Goal: Transaction & Acquisition: Book appointment/travel/reservation

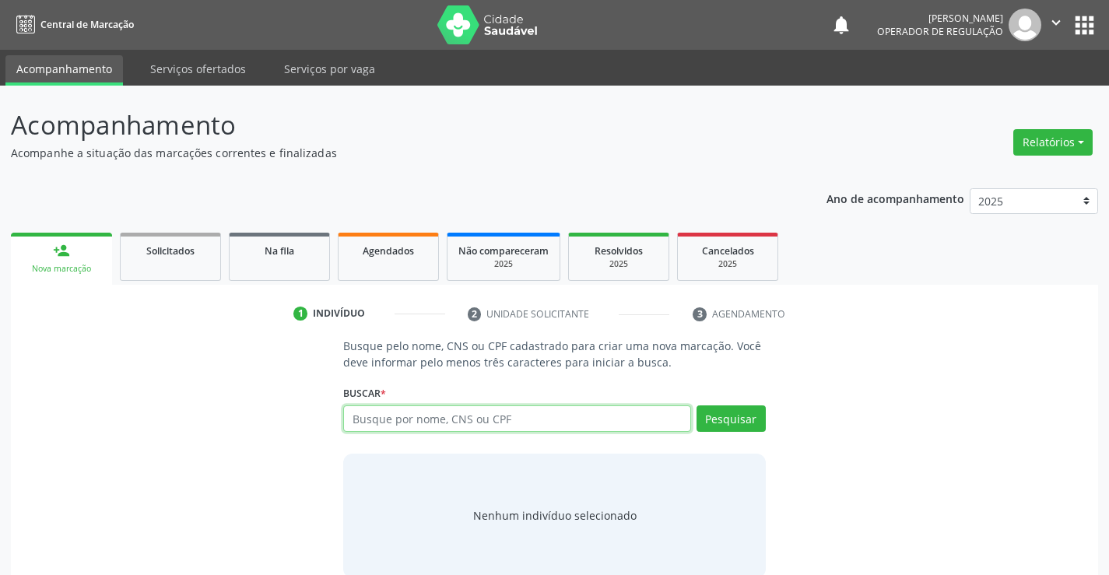
click at [501, 417] on input "text" at bounding box center [516, 419] width 347 height 26
type input "708701127917998"
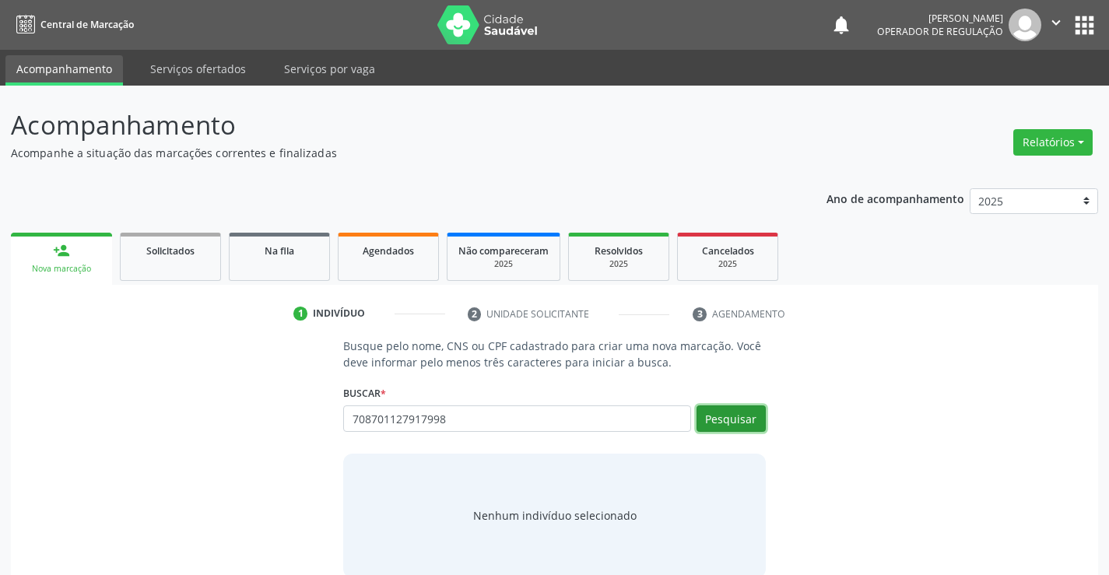
click at [732, 424] on button "Pesquisar" at bounding box center [731, 419] width 69 height 26
type input "708701127917998"
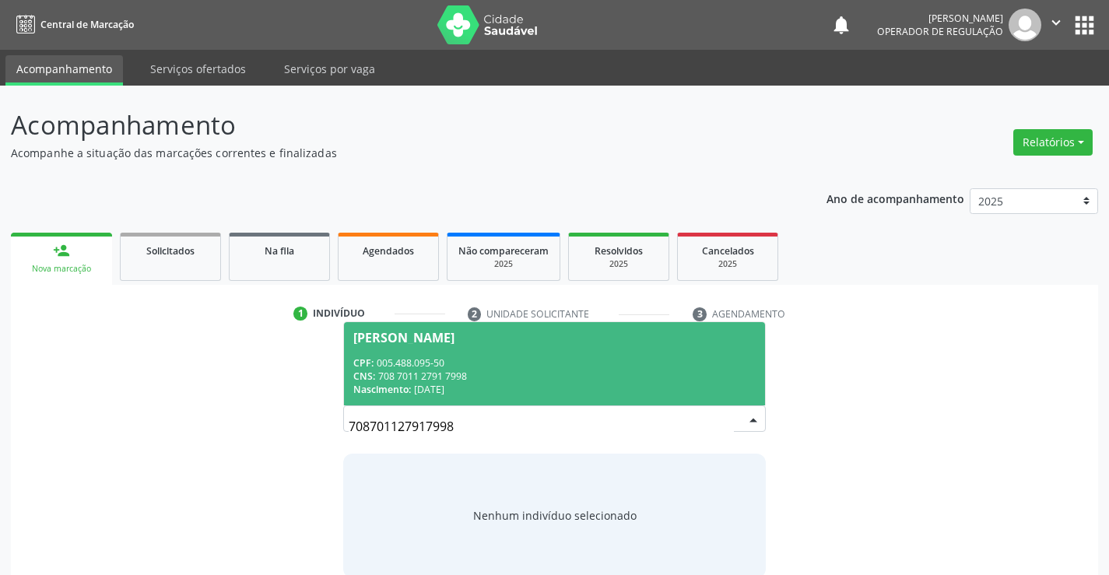
click at [654, 375] on div "CNS: 708 7011 2791 7998" at bounding box center [554, 376] width 402 height 13
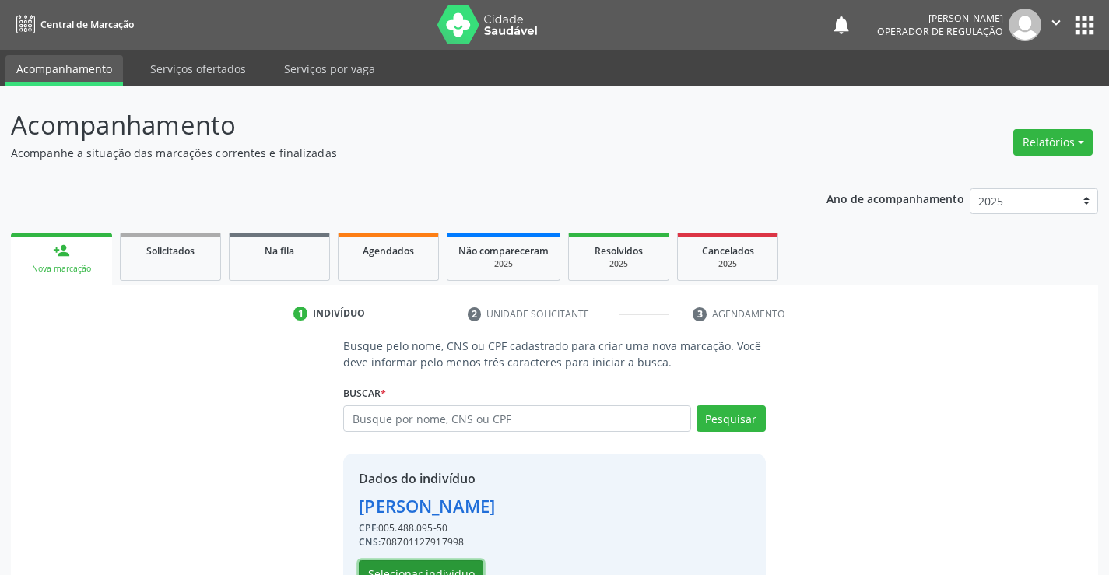
click at [458, 561] on button "Selecionar indivíduo" at bounding box center [421, 574] width 125 height 26
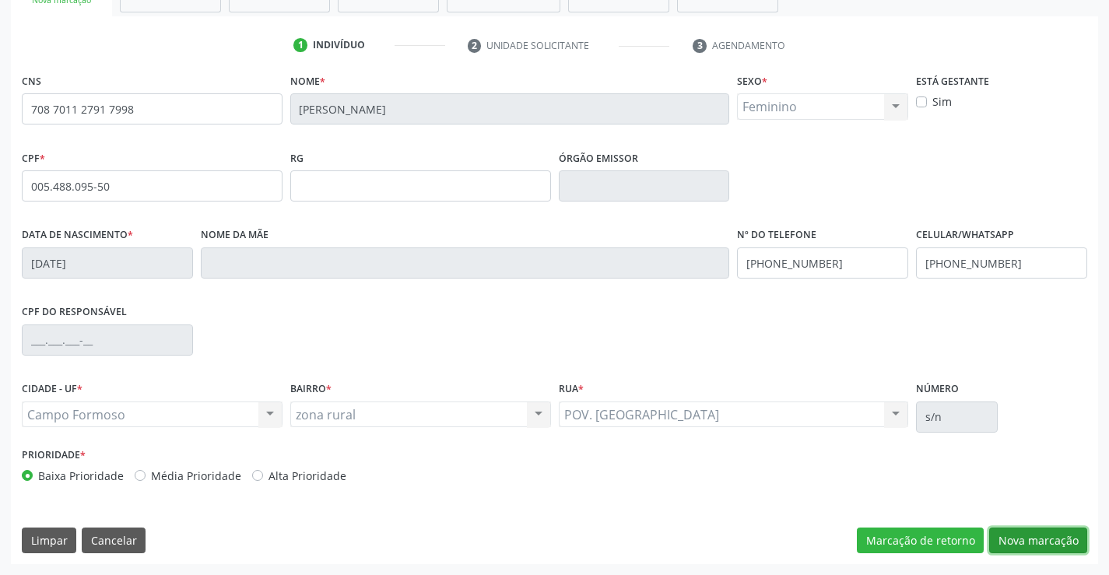
click at [1041, 549] on button "Nova marcação" at bounding box center [1039, 541] width 98 height 26
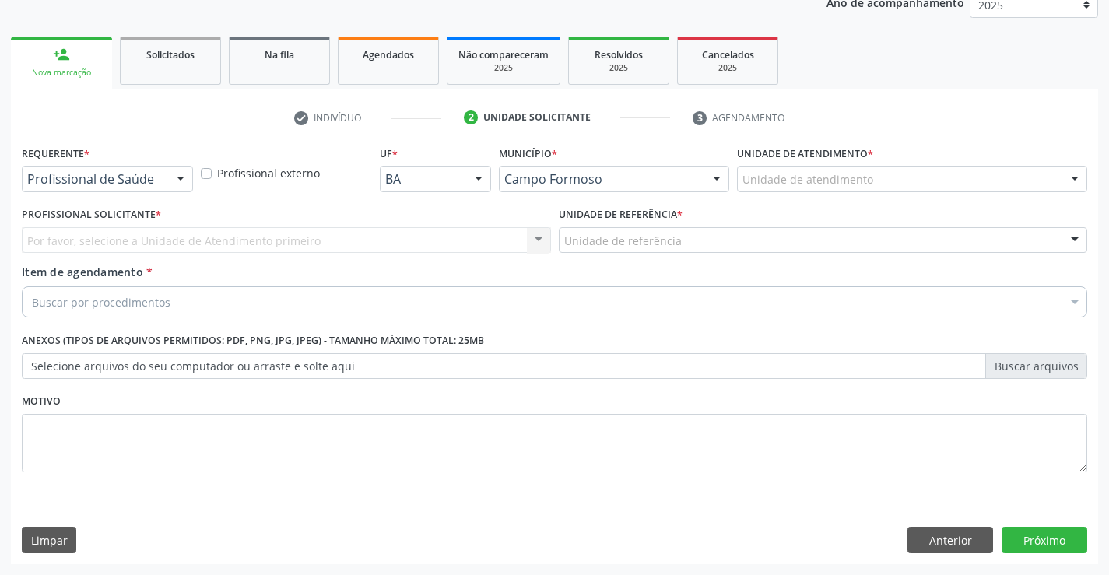
scroll to position [196, 0]
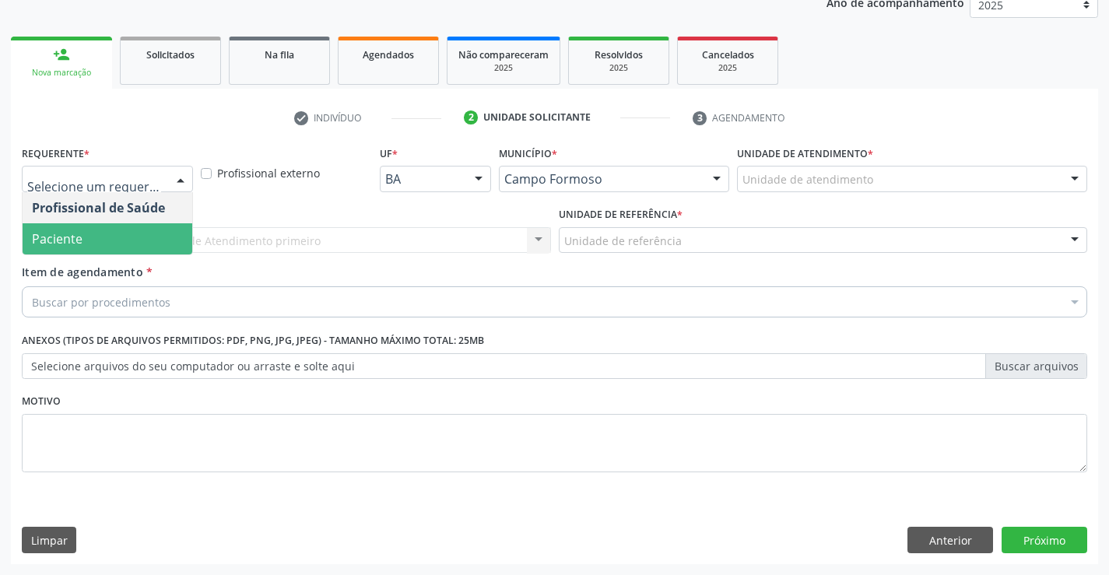
click at [127, 239] on span "Paciente" at bounding box center [108, 238] width 170 height 31
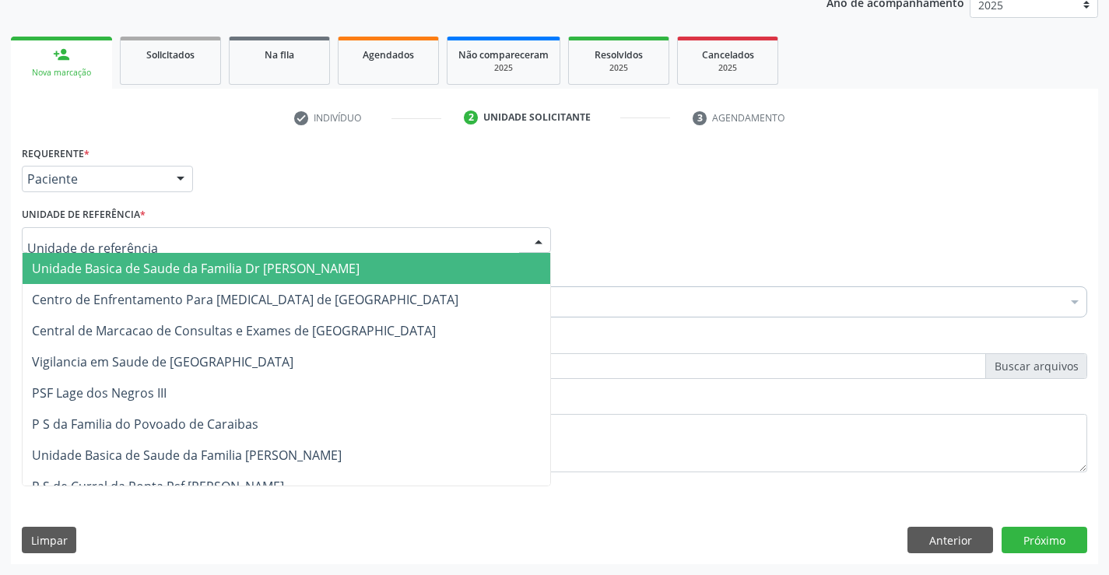
click at [138, 264] on span "Unidade Basica de Saude da Familia Dr [PERSON_NAME]" at bounding box center [196, 268] width 328 height 17
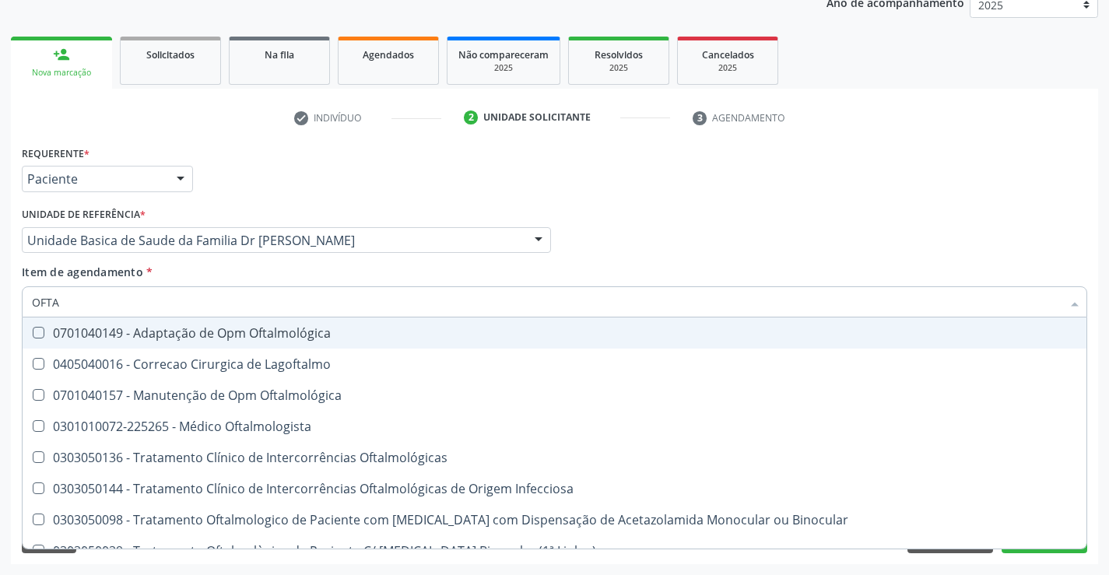
type input "OFTAL"
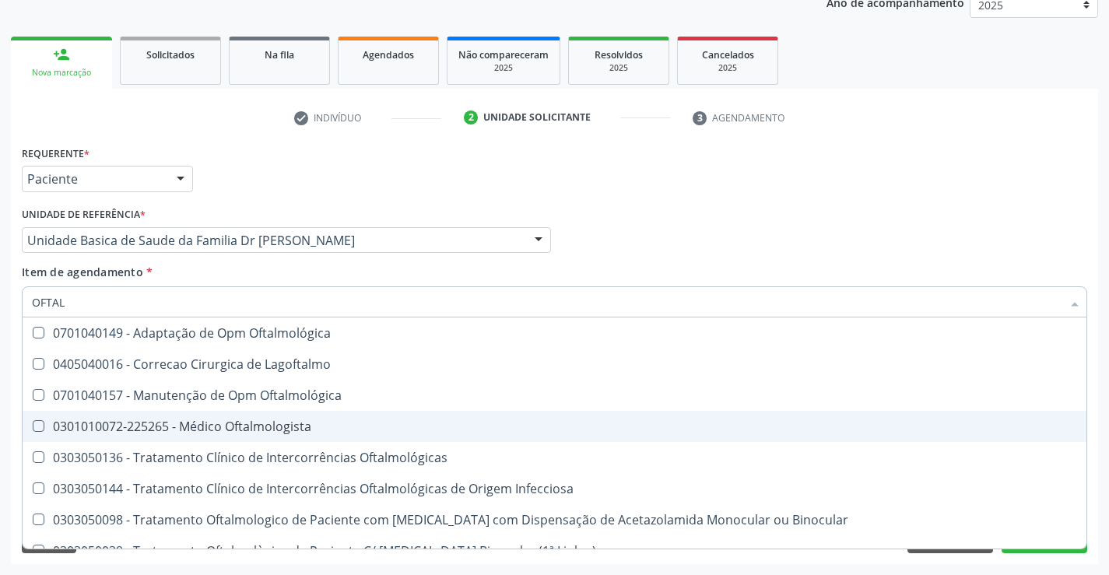
click at [248, 421] on div "0301010072-225265 - Médico Oftalmologista" at bounding box center [555, 426] width 1046 height 12
checkbox Oftalmologista "true"
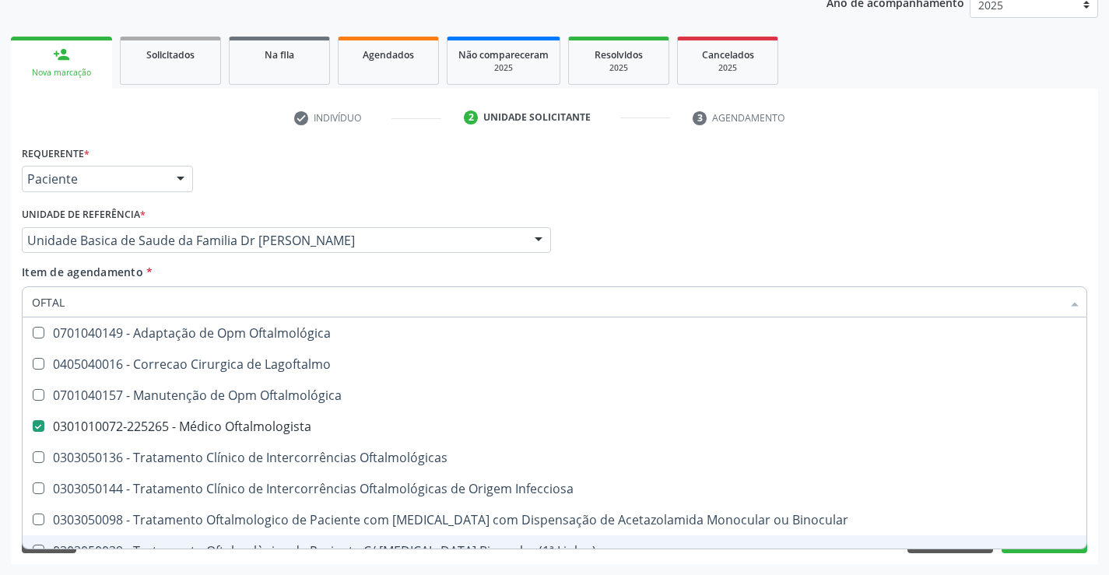
click at [1035, 547] on div "0303050039 - Tratamento Oftalmològico de Paciente C/ [MEDICAL_DATA] Binocular (…" at bounding box center [555, 551] width 1046 height 12
checkbox \) "true"
click at [1035, 550] on button "Próximo" at bounding box center [1045, 540] width 86 height 26
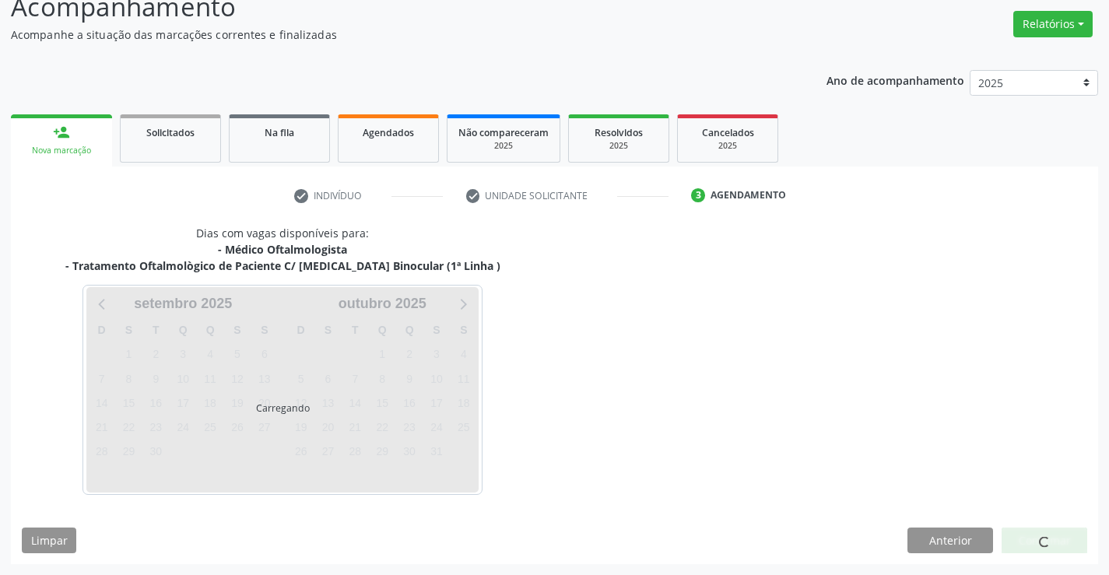
scroll to position [164, 0]
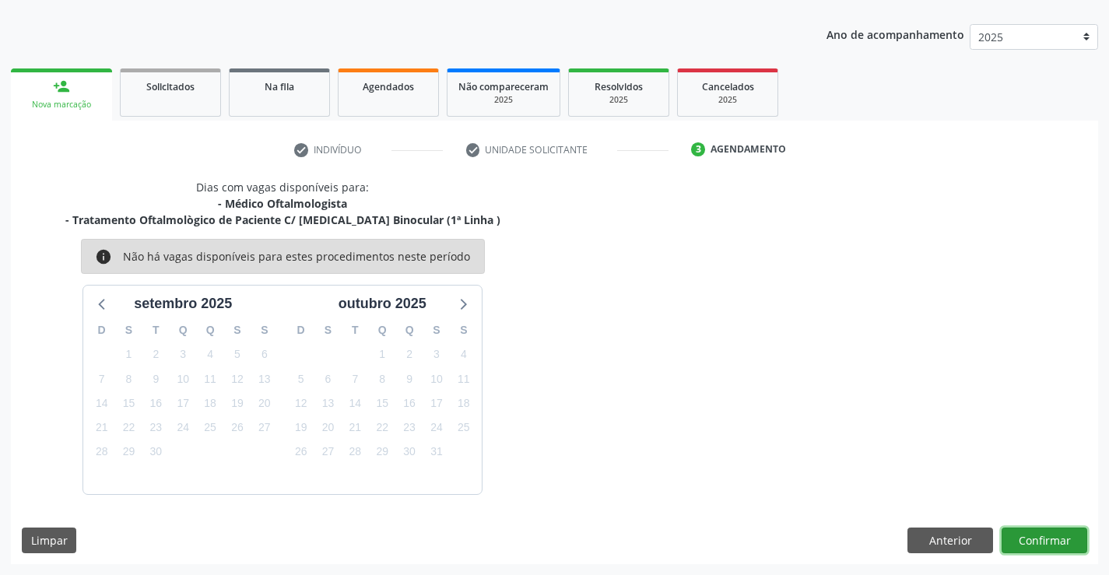
click at [1038, 538] on button "Confirmar" at bounding box center [1045, 541] width 86 height 26
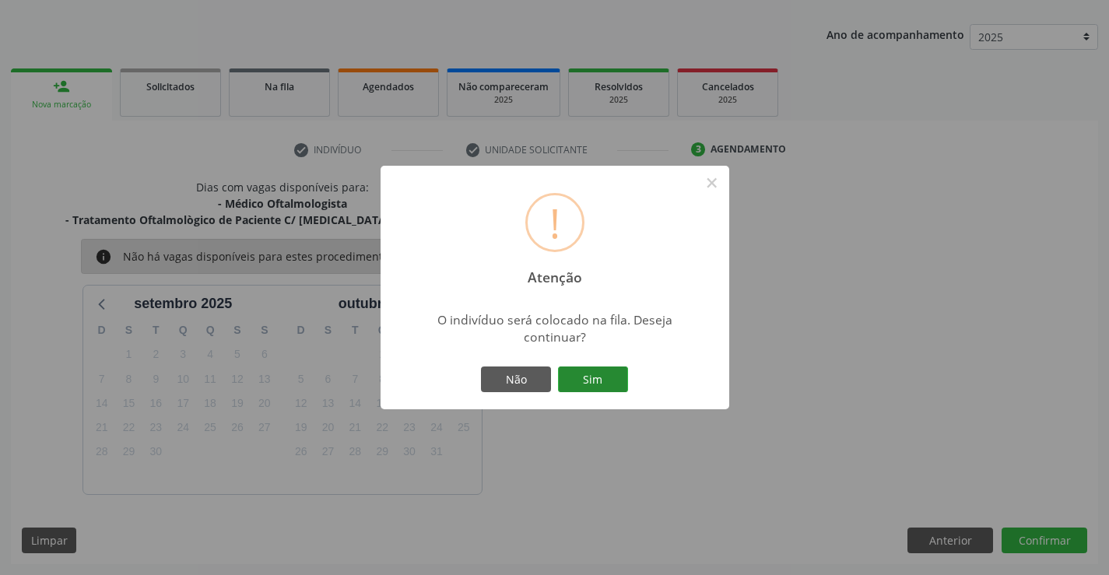
click at [605, 371] on button "Sim" at bounding box center [593, 380] width 70 height 26
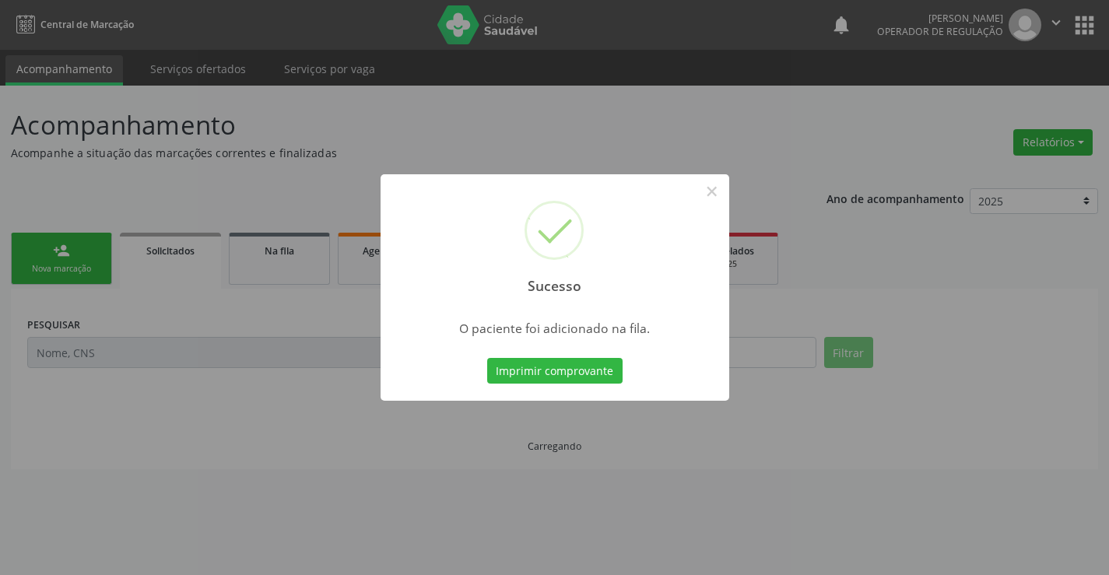
scroll to position [0, 0]
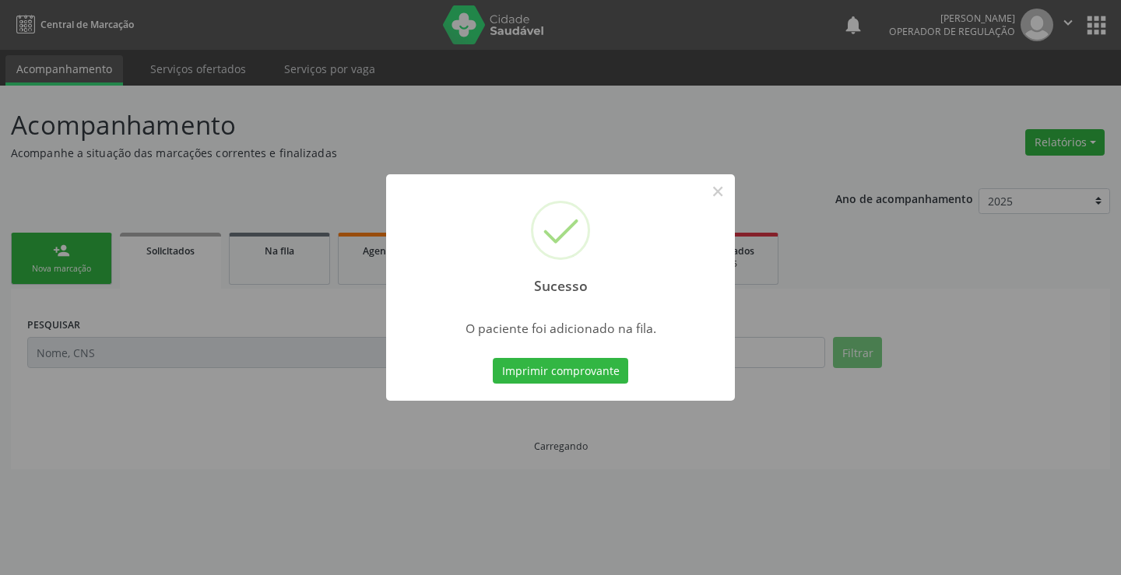
click at [605, 371] on button "Imprimir comprovante" at bounding box center [560, 371] width 135 height 26
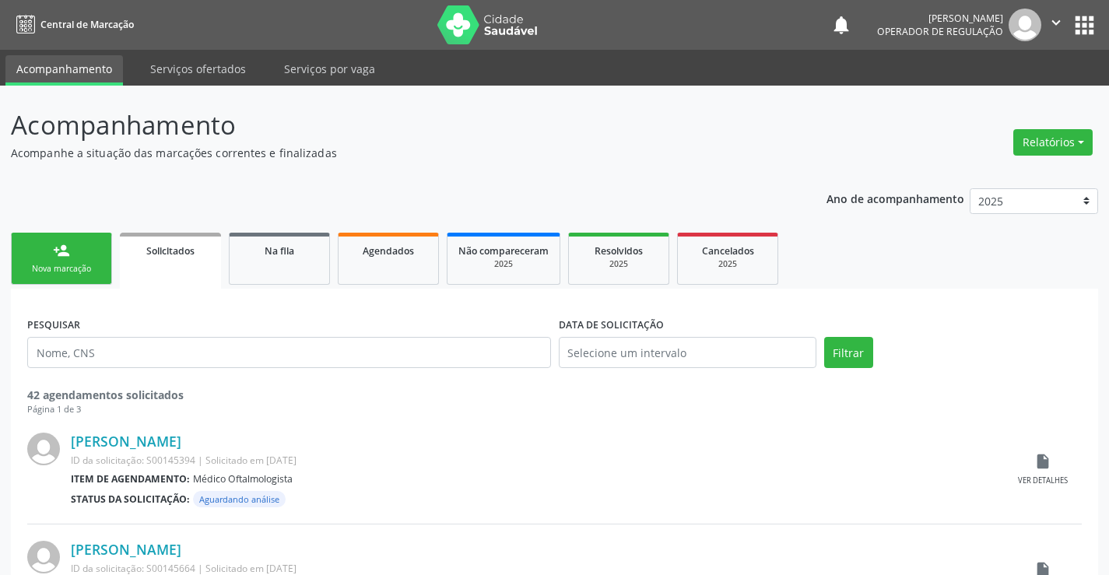
click at [1060, 19] on icon "" at bounding box center [1056, 22] width 17 height 17
click at [1021, 95] on link "Sair" at bounding box center [1016, 95] width 107 height 22
